Goal: Information Seeking & Learning: Find specific fact

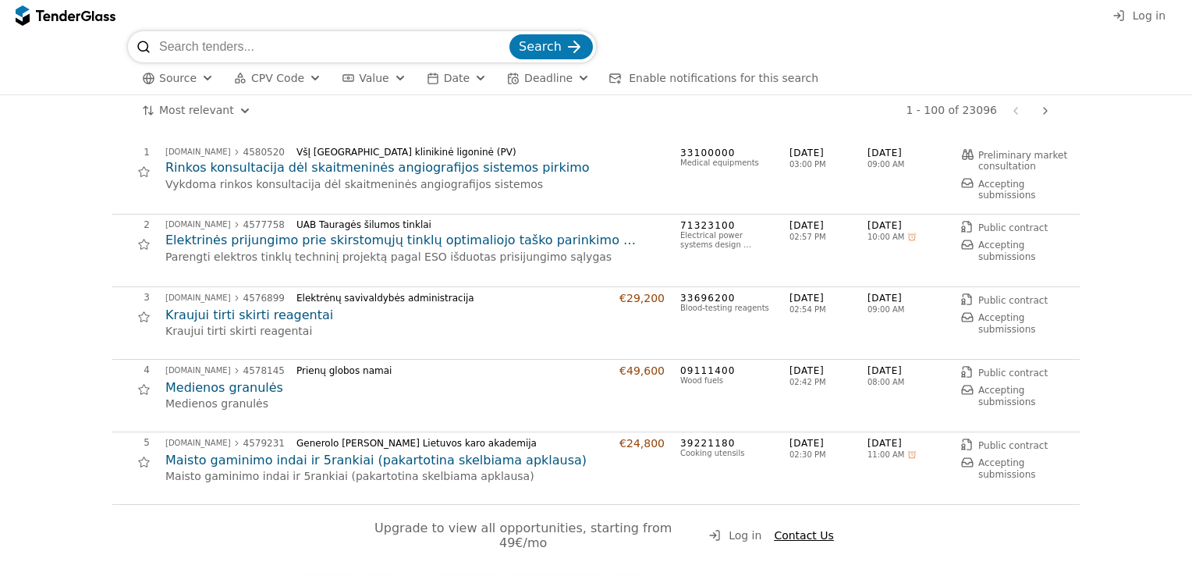
click at [1155, 18] on span "Log in" at bounding box center [1149, 15] width 33 height 12
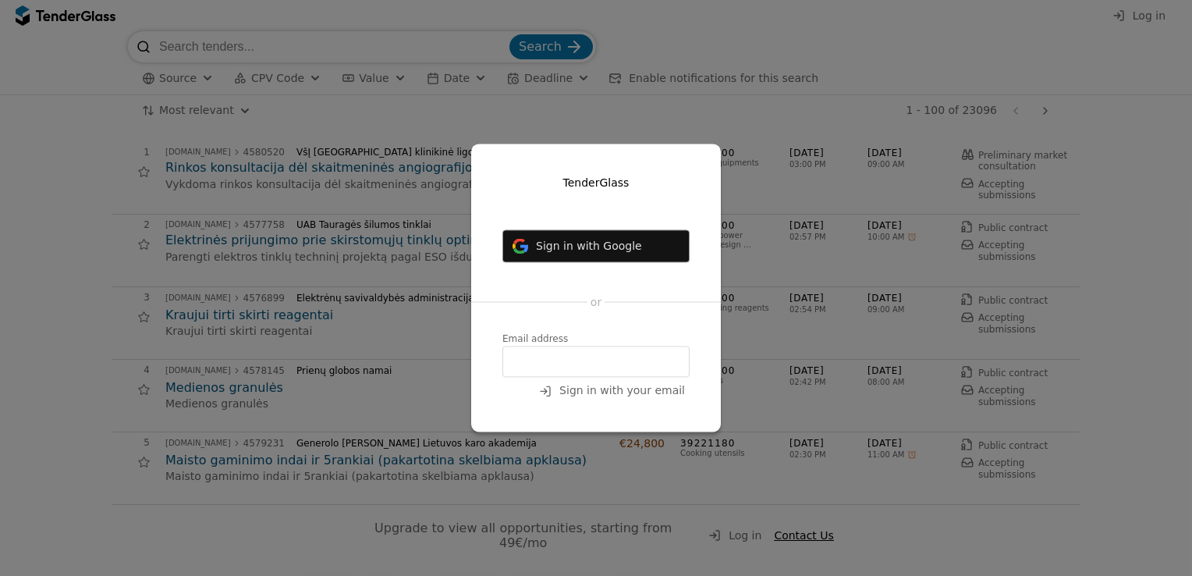
click at [539, 356] on input "email" at bounding box center [595, 361] width 187 height 31
type input "donata.raulickiene@axioma.eu"
click at [626, 393] on span "Sign in with your email" at bounding box center [622, 391] width 126 height 12
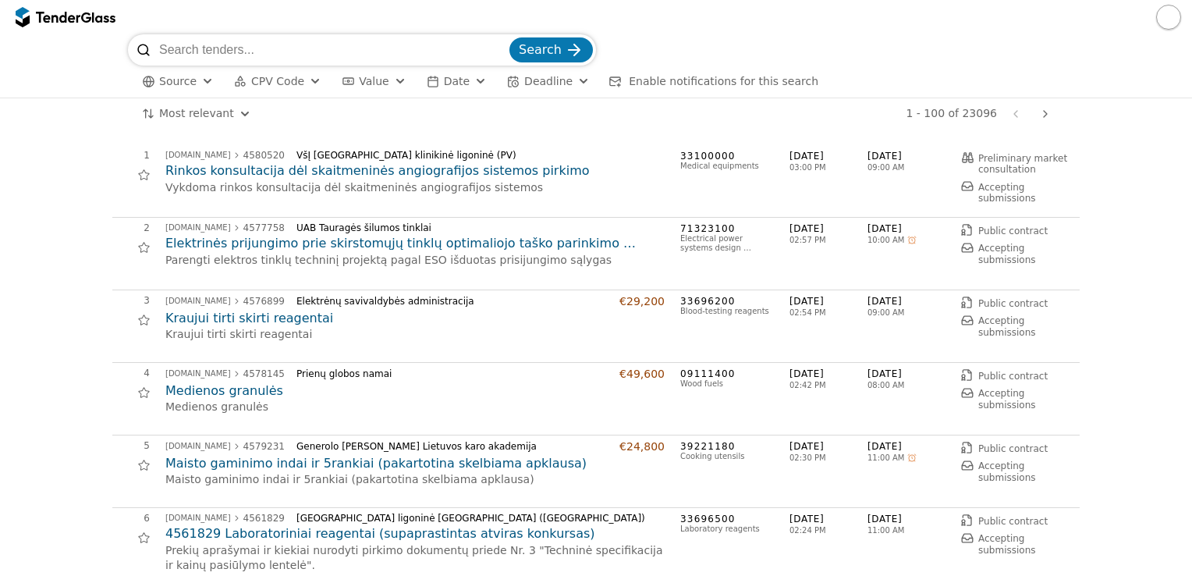
click at [467, 83] on div "button" at bounding box center [481, 81] width 56 height 53
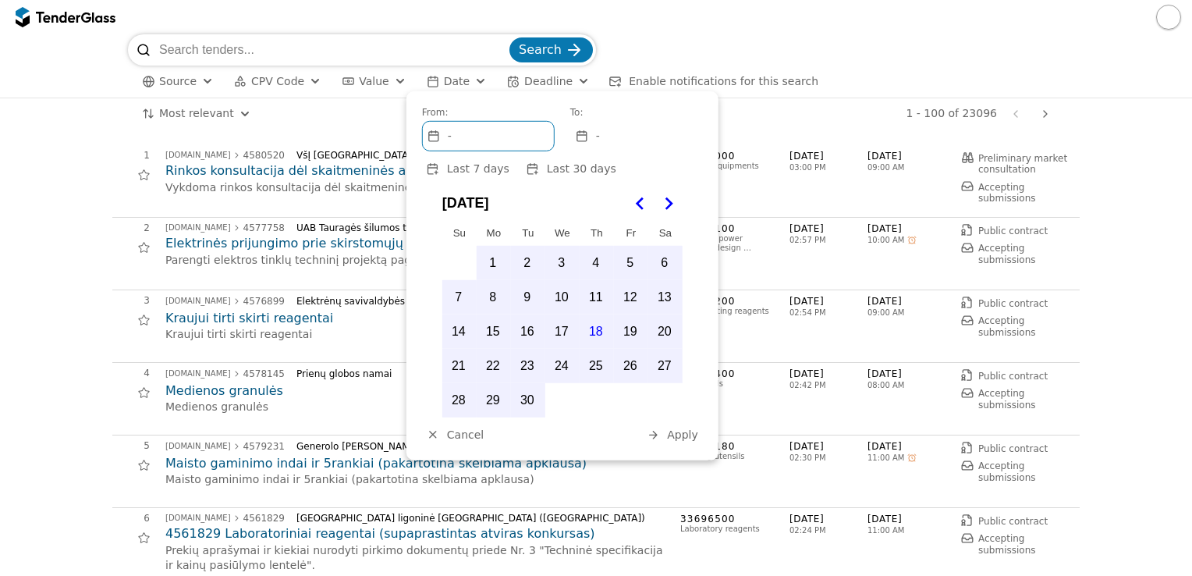
click at [563, 328] on button "17" at bounding box center [561, 331] width 33 height 33
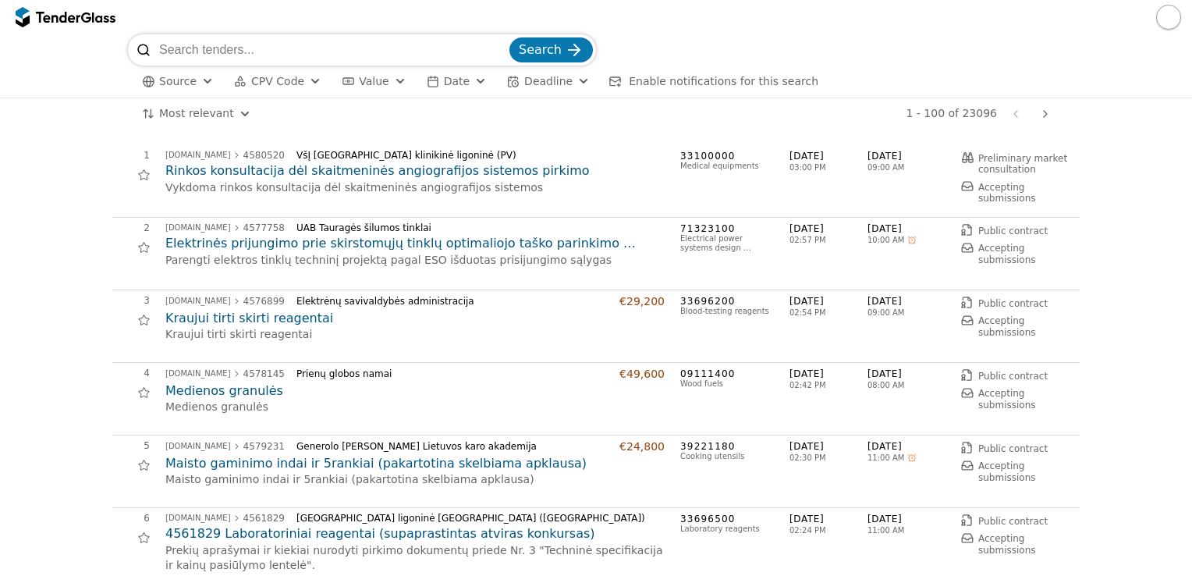
click at [302, 82] on div "button" at bounding box center [315, 81] width 56 height 53
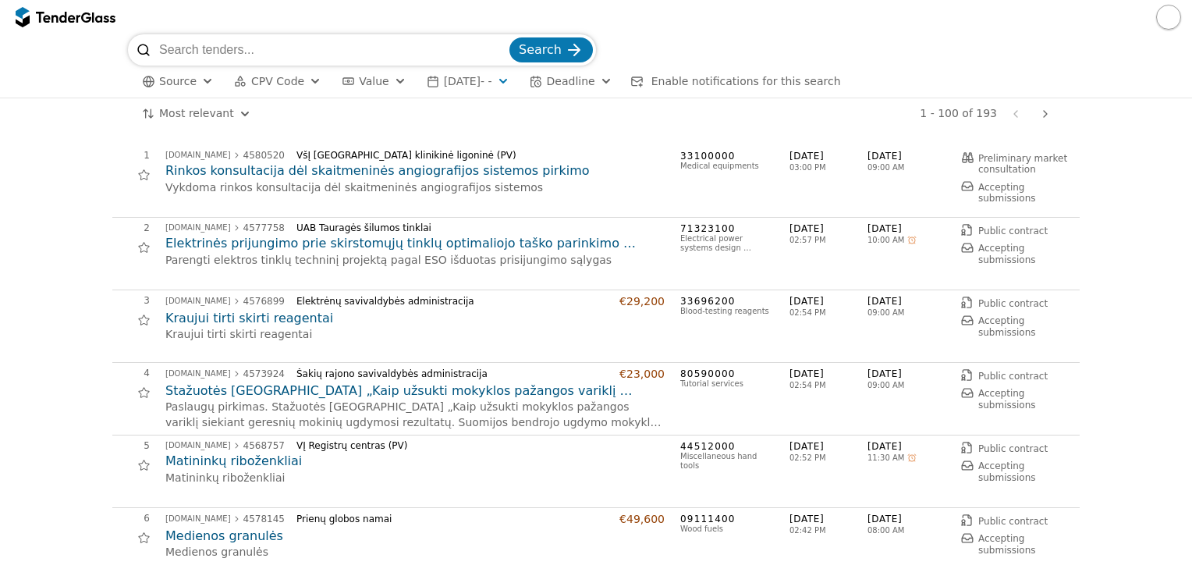
click at [302, 82] on div "button" at bounding box center [315, 81] width 56 height 53
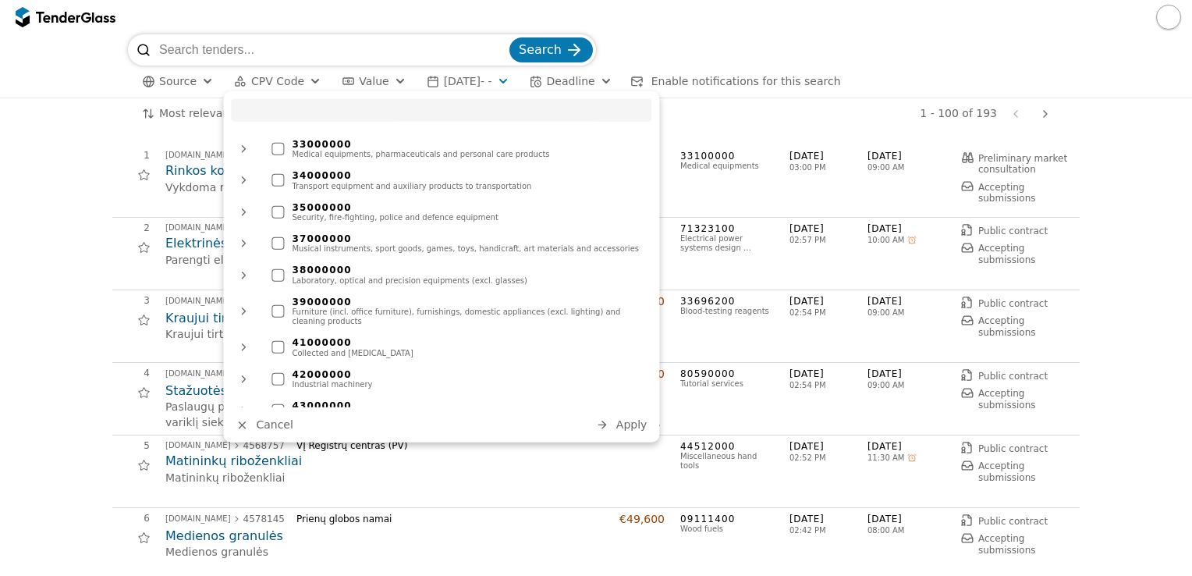
scroll to position [390, 0]
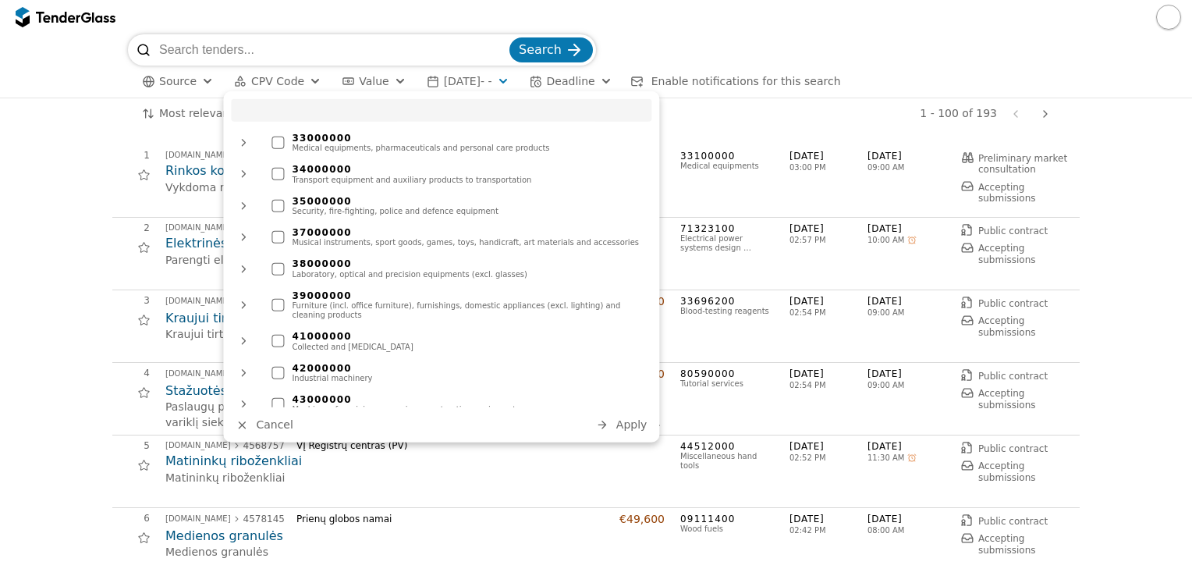
click at [325, 108] on input "search" at bounding box center [441, 110] width 421 height 23
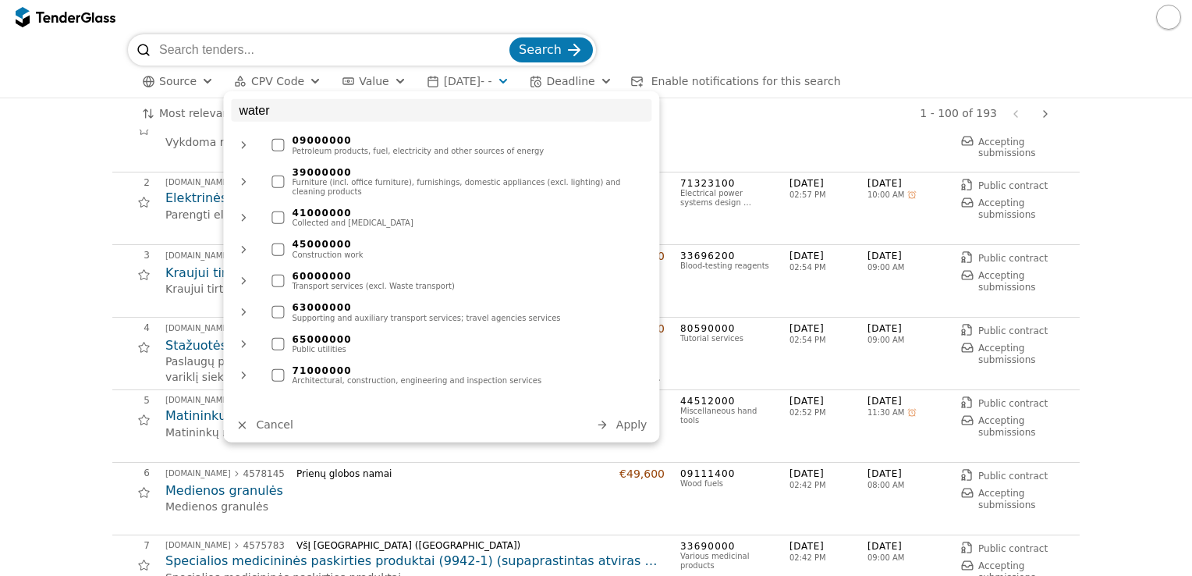
scroll to position [0, 0]
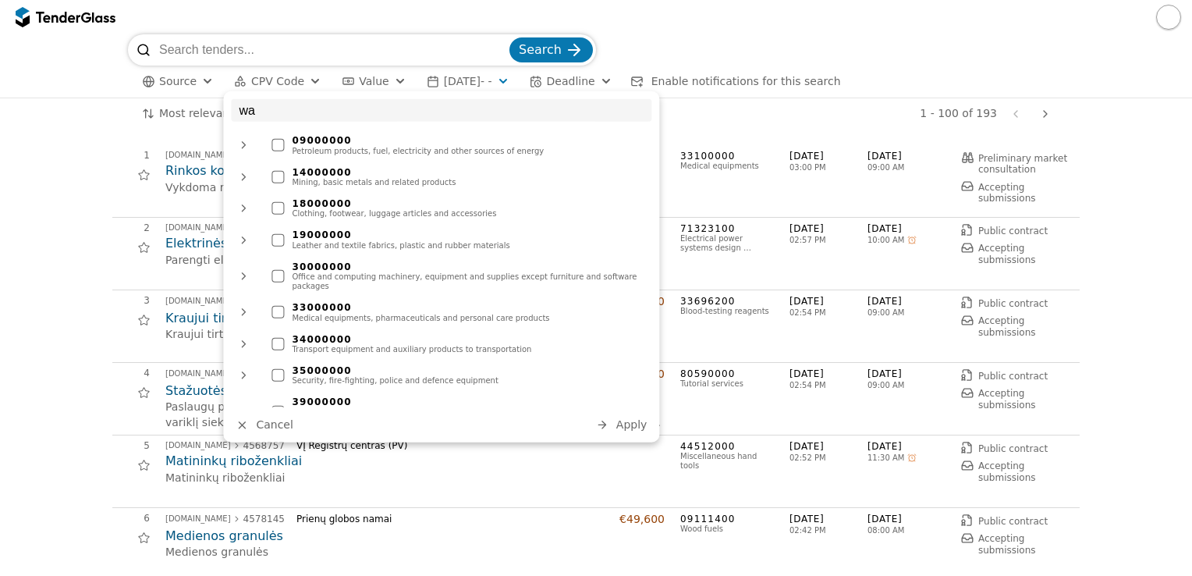
type input "w"
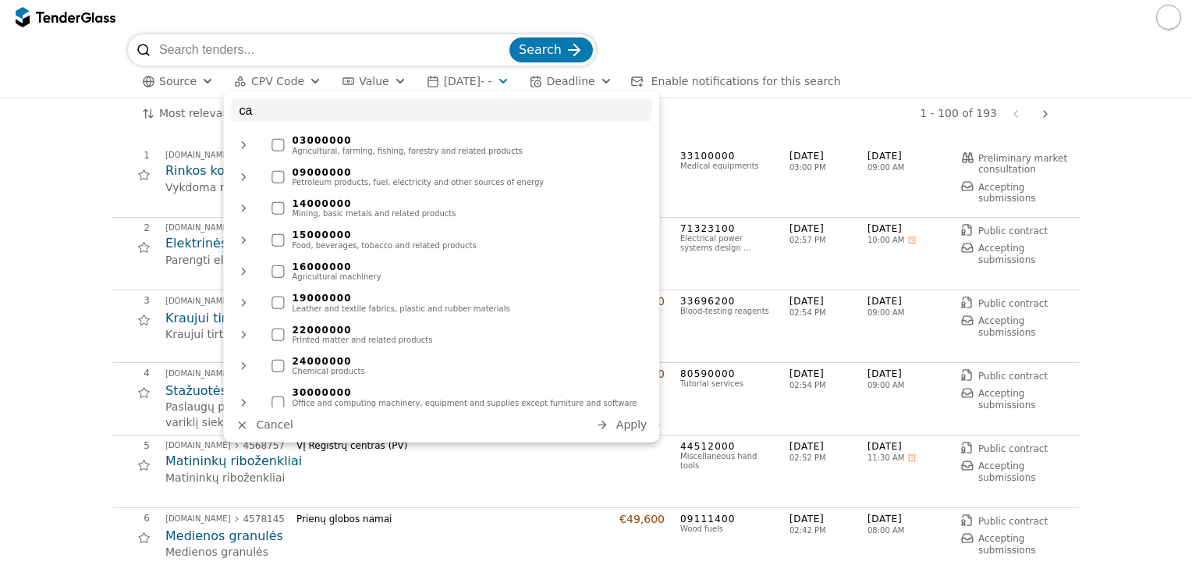
type input "c"
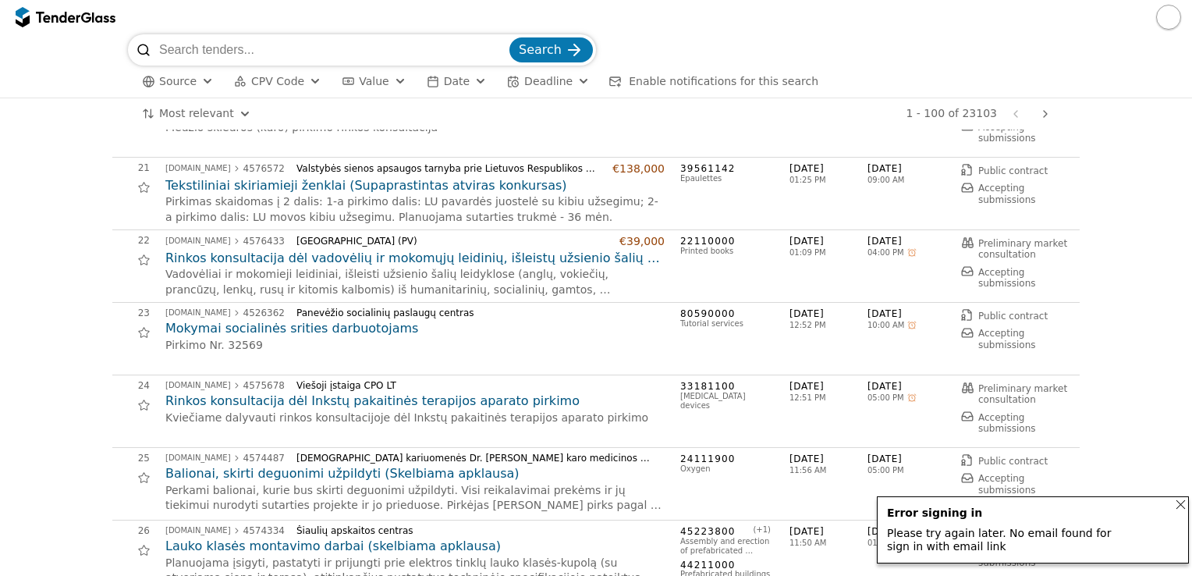
scroll to position [1482, 0]
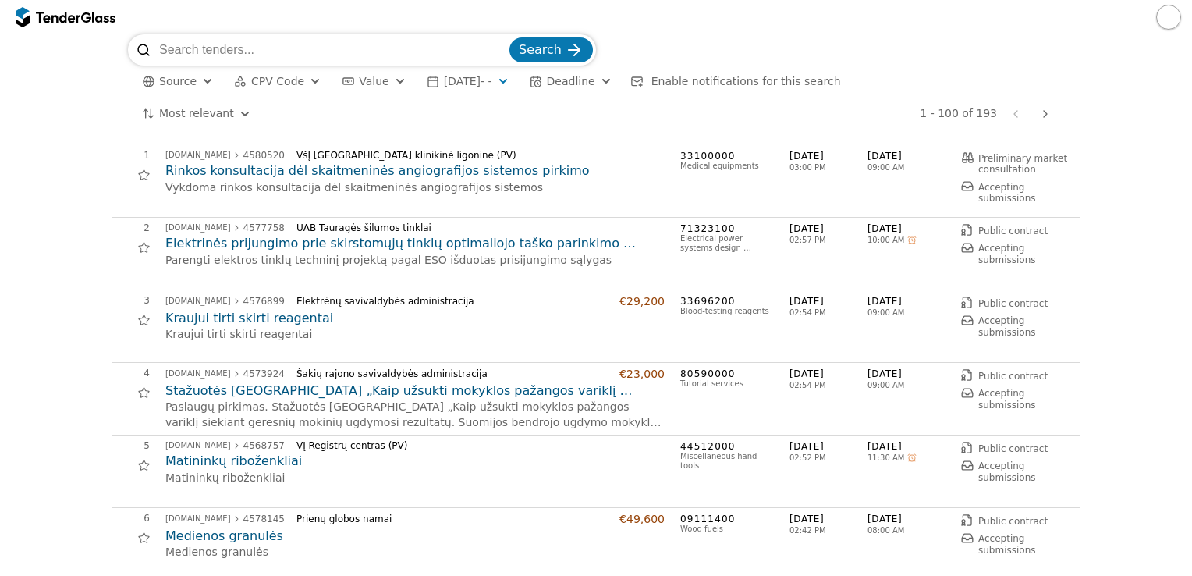
click at [187, 87] on span "Source" at bounding box center [177, 81] width 37 height 12
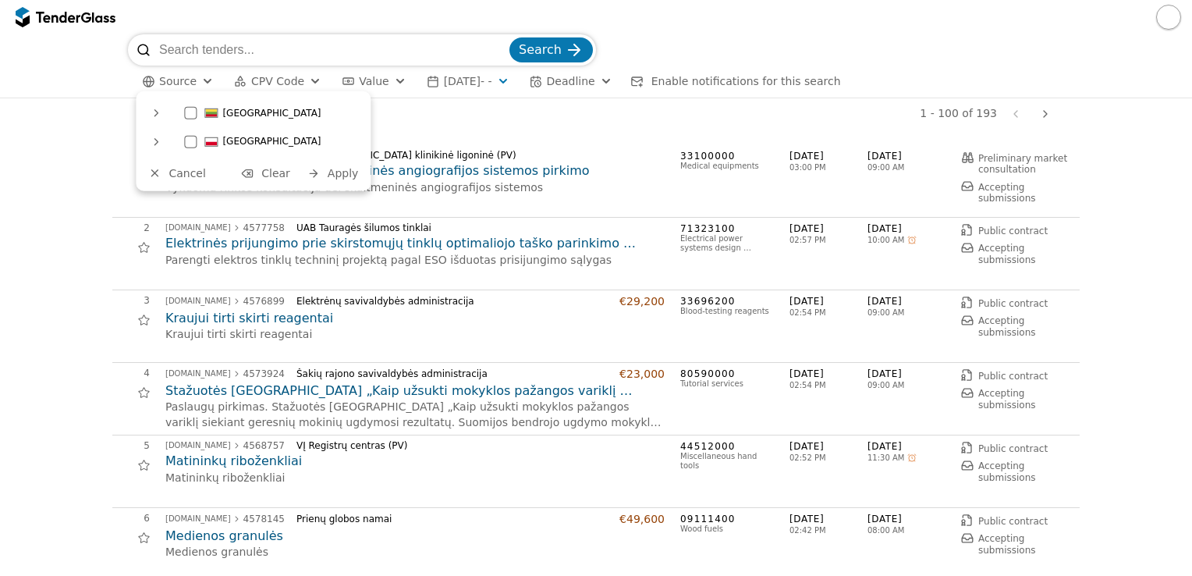
click at [289, 39] on input "search" at bounding box center [332, 49] width 347 height 31
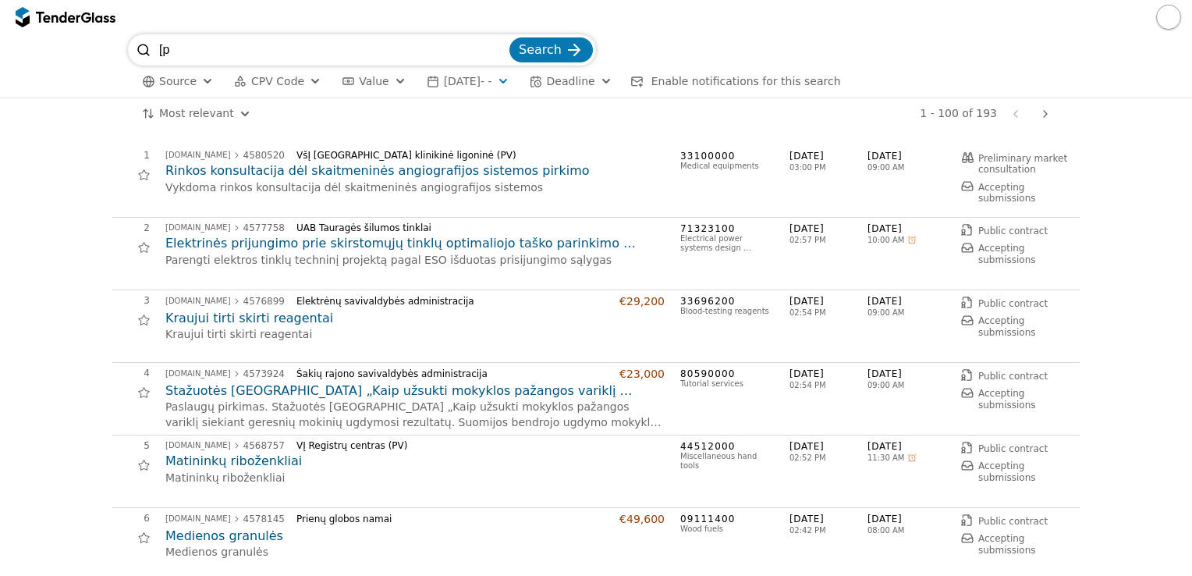
type input "["
type input "patikra"
click at [522, 44] on button "Search" at bounding box center [550, 49] width 83 height 25
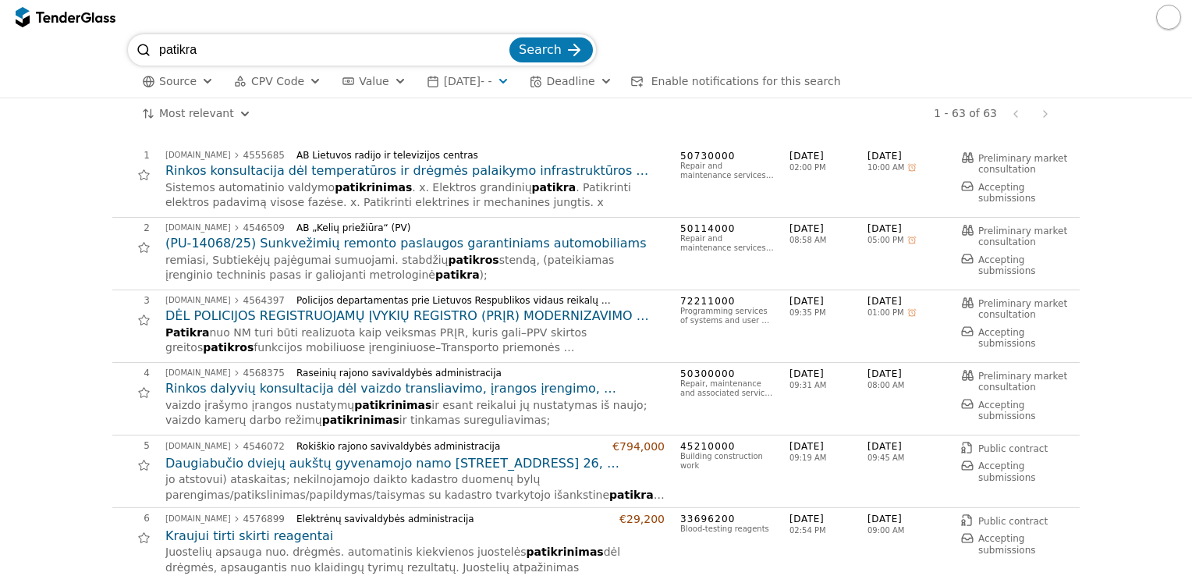
drag, startPoint x: 198, startPoint y: 49, endPoint x: 119, endPoint y: 43, distance: 79.1
click at [119, 43] on div "patikra Search Source CPV Code Type Buyer Value 2025-09-17 - - Deadline Enable …" at bounding box center [596, 65] width 1177 height 63
type input "kalibravimas"
click at [509, 37] on button "Search" at bounding box center [550, 49] width 83 height 25
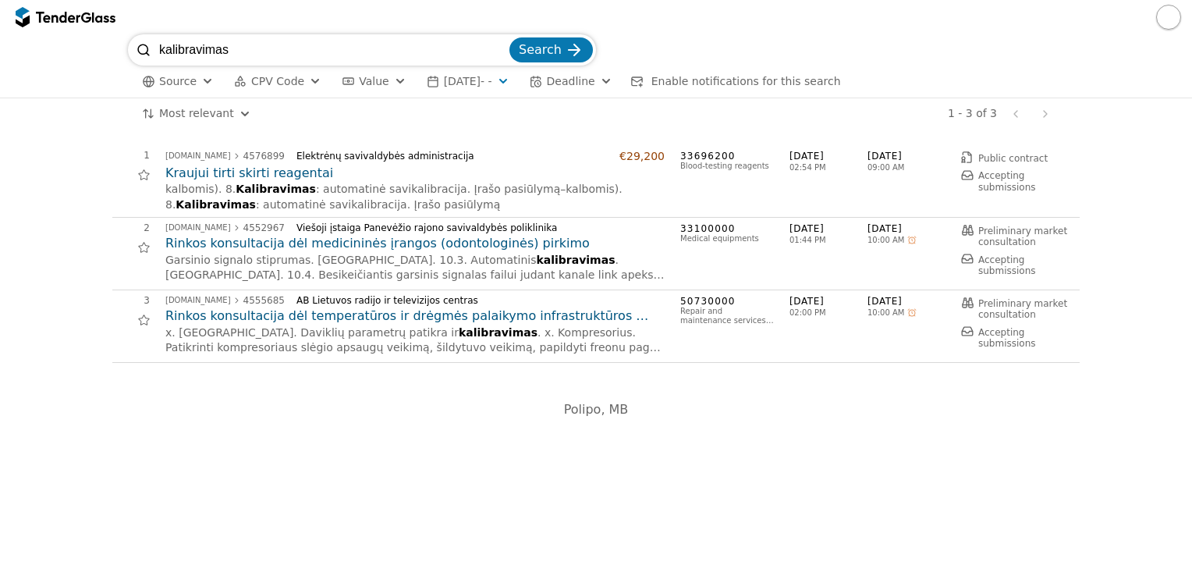
drag, startPoint x: 237, startPoint y: 48, endPoint x: 91, endPoint y: 31, distance: 147.6
click at [91, 31] on div "kalibravimas Search Source CPV Code Type Buyer Value 2025-09-17 - - Deadline En…" at bounding box center [596, 288] width 1192 height 576
